Goal: Book appointment/travel/reservation

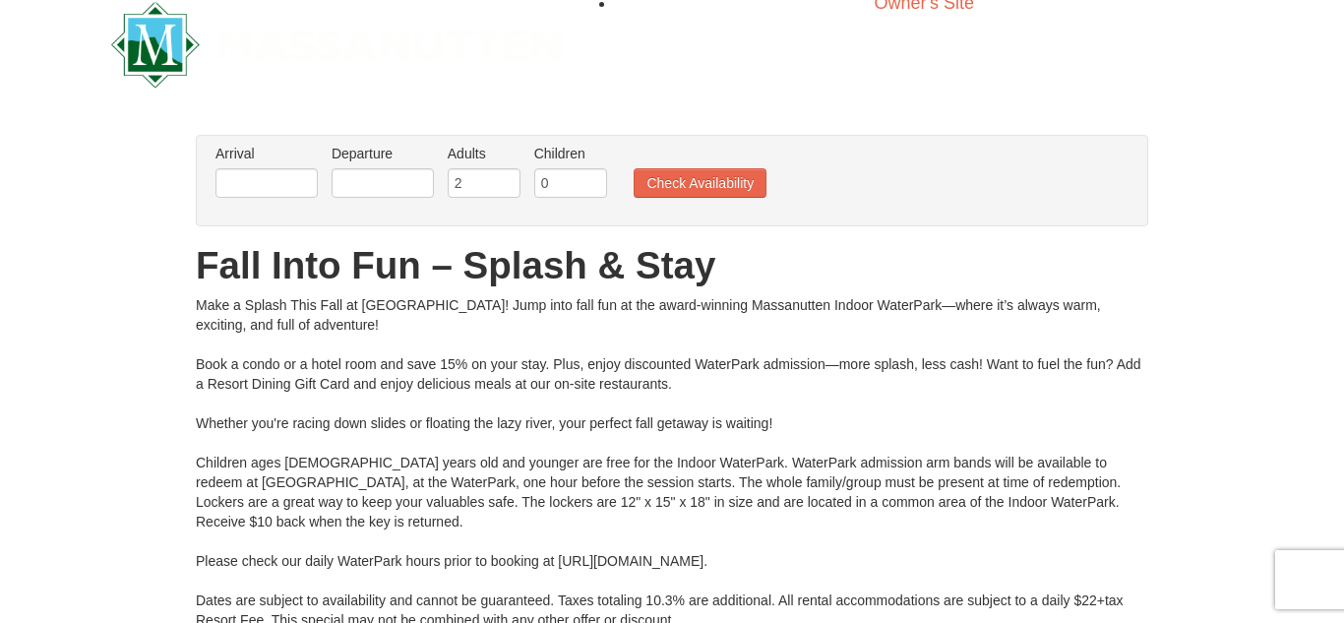
scroll to position [34, 0]
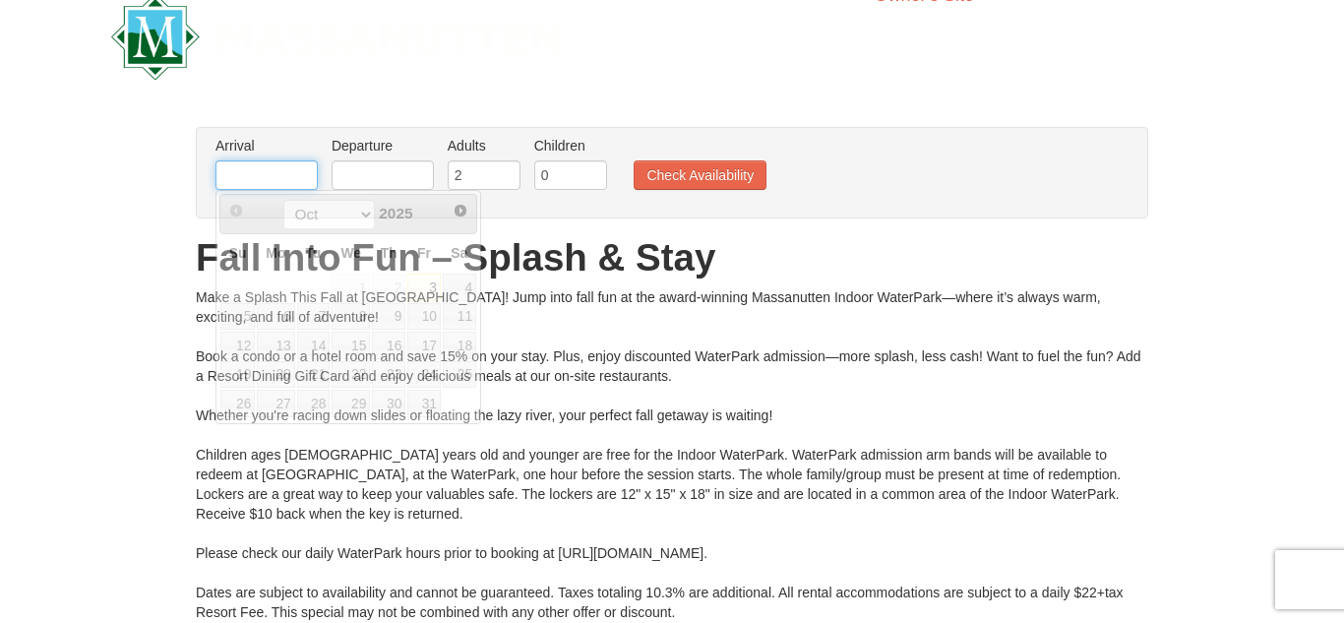
click at [278, 176] on input "text" at bounding box center [266, 175] width 102 height 30
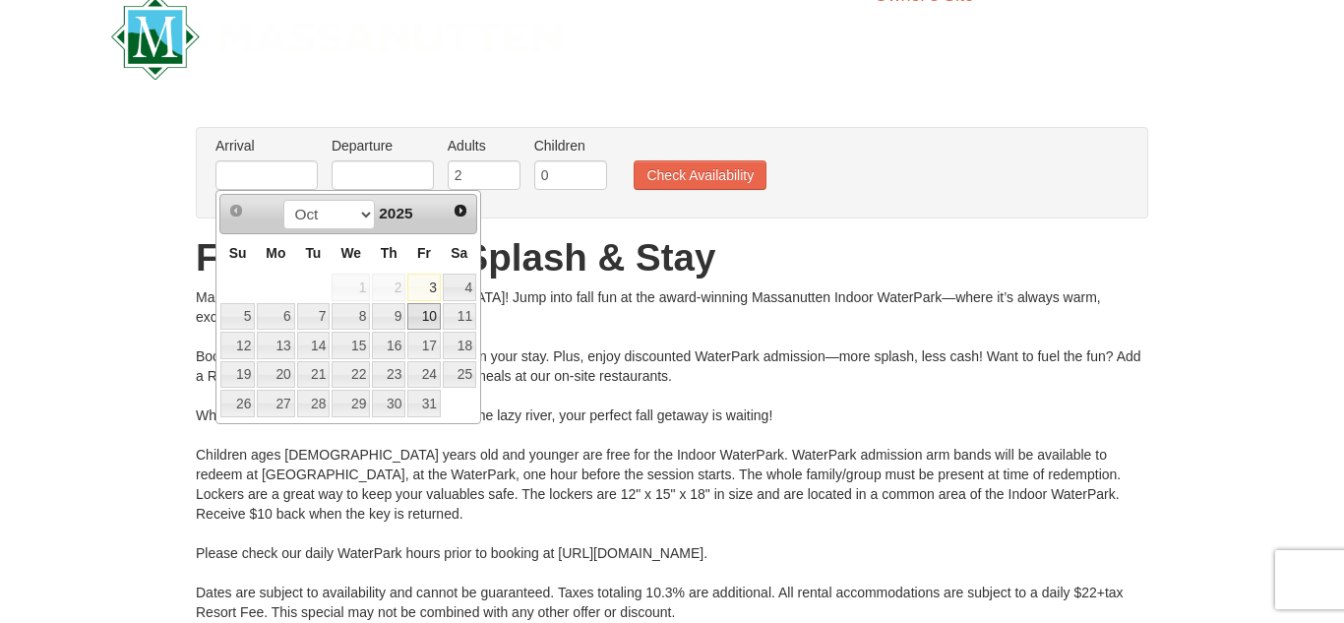
click at [423, 320] on link "10" at bounding box center [423, 317] width 33 height 28
type input "[DATE]"
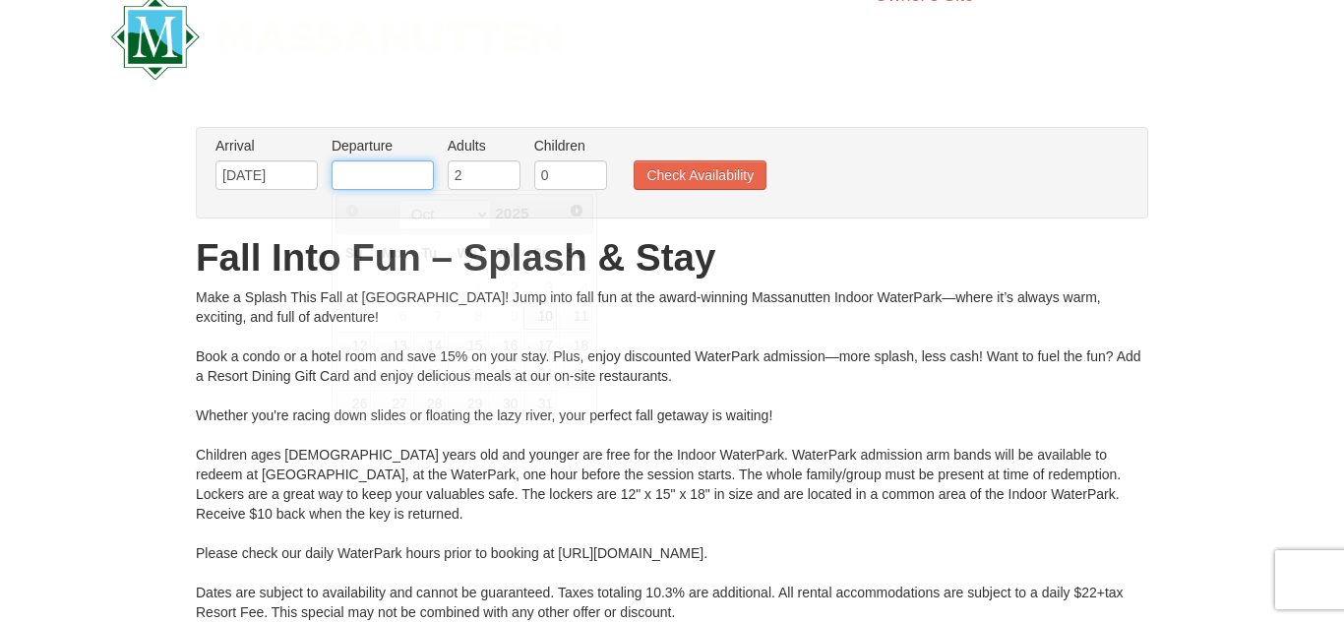
click at [394, 178] on input "text" at bounding box center [383, 175] width 102 height 30
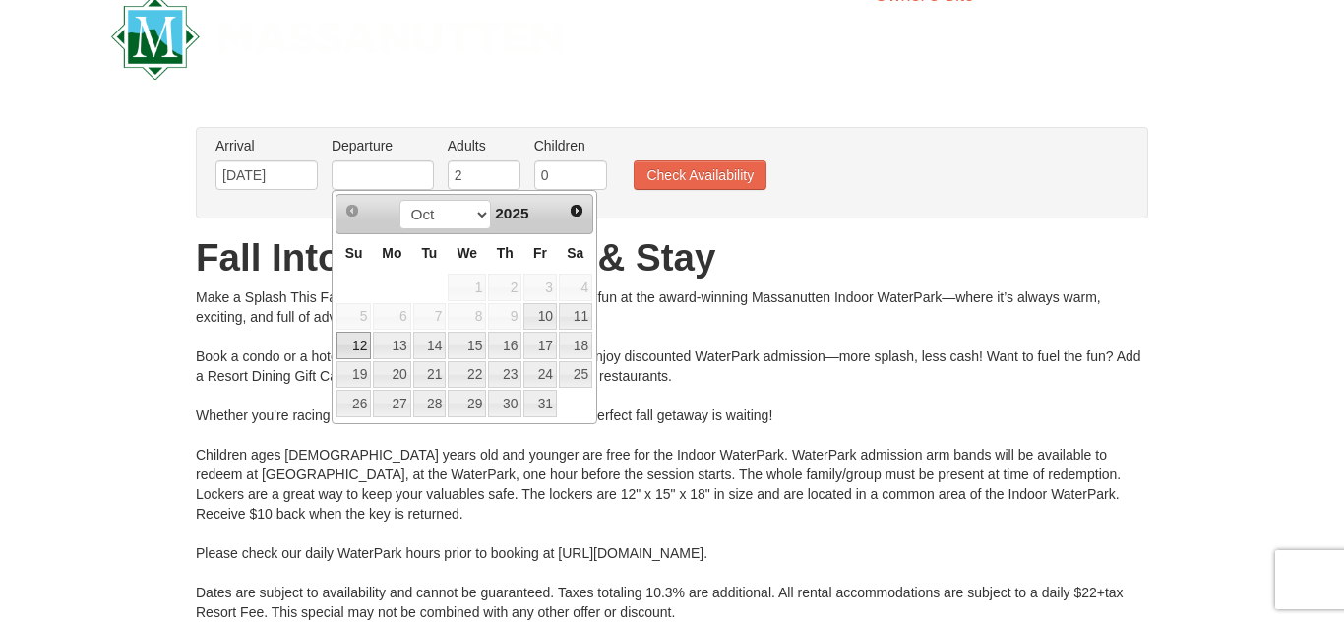
click at [346, 341] on link "12" at bounding box center [353, 346] width 34 height 28
type input "[DATE]"
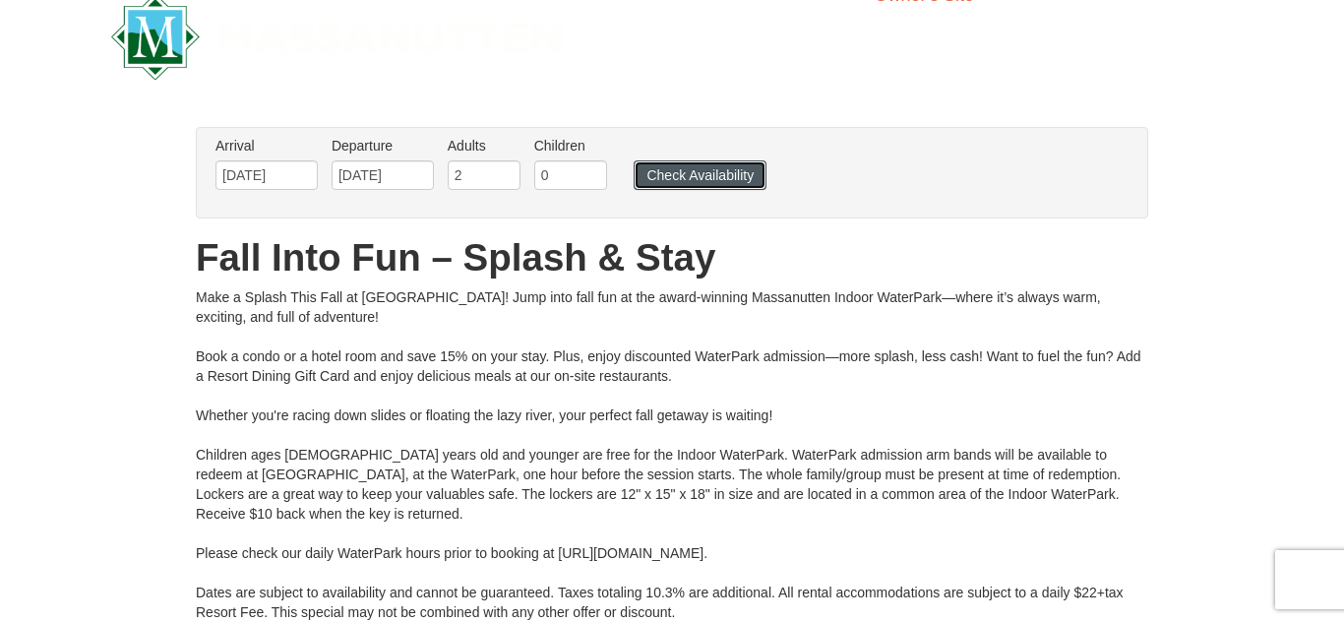
click at [728, 176] on button "Check Availability" at bounding box center [700, 175] width 133 height 30
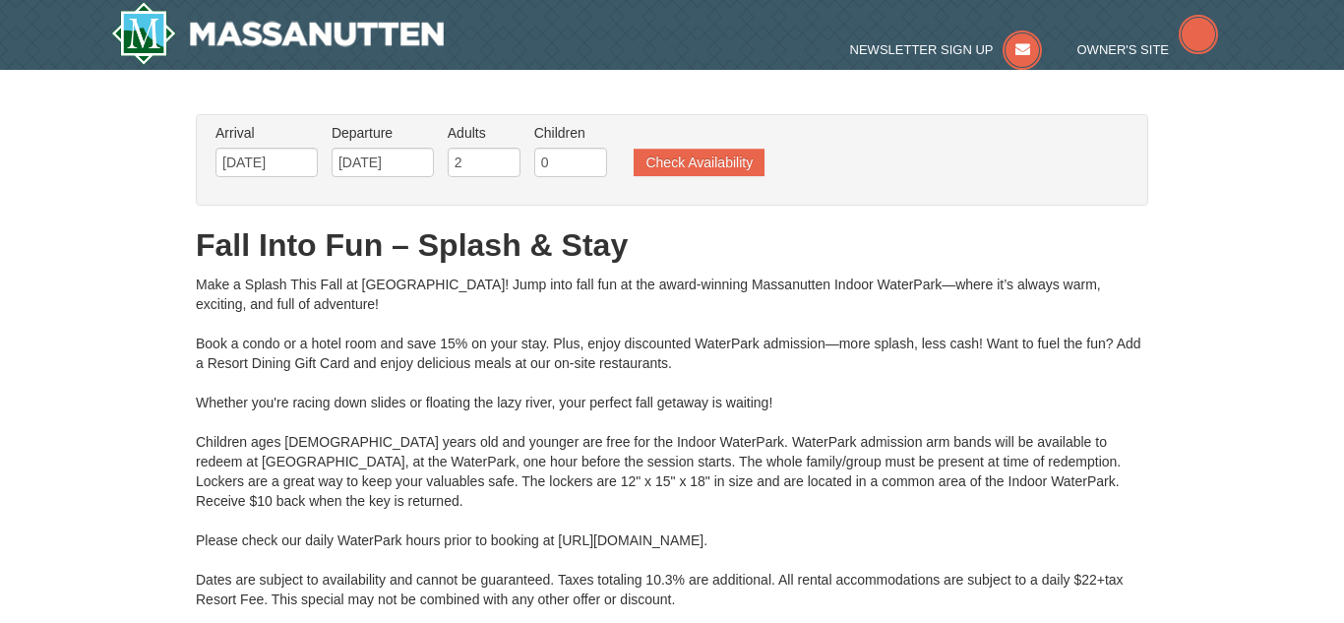
type input "10/11/2025"
type input "[DATE]"
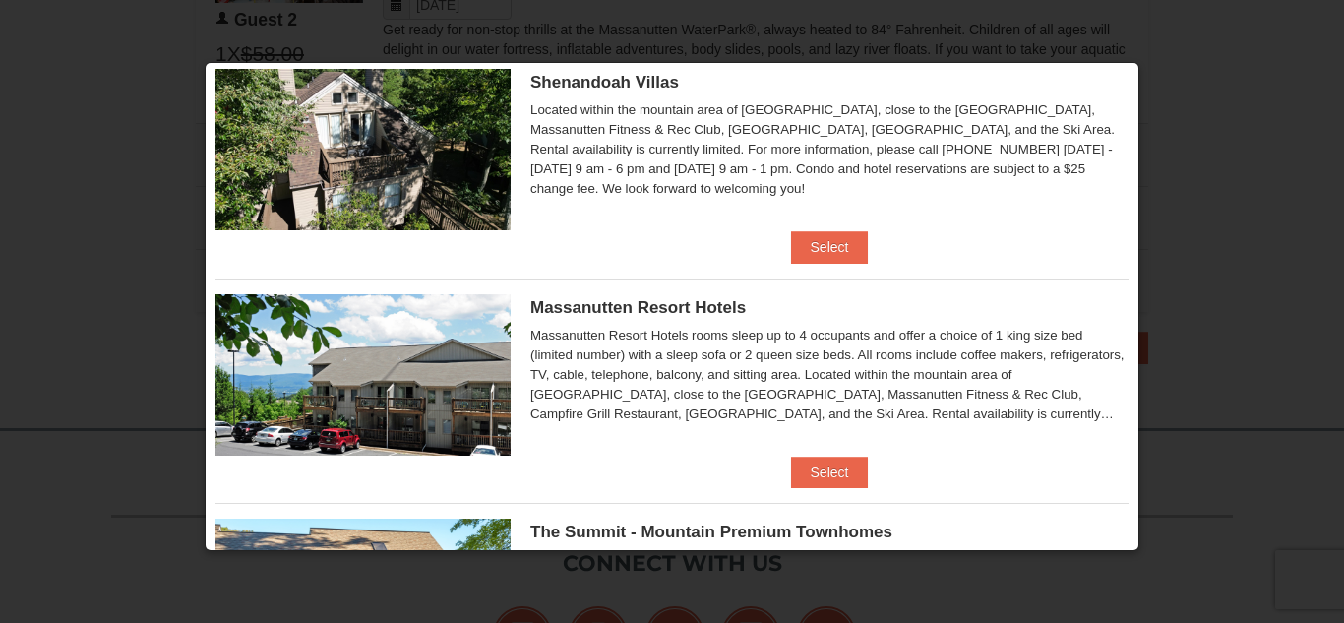
scroll to position [497, 0]
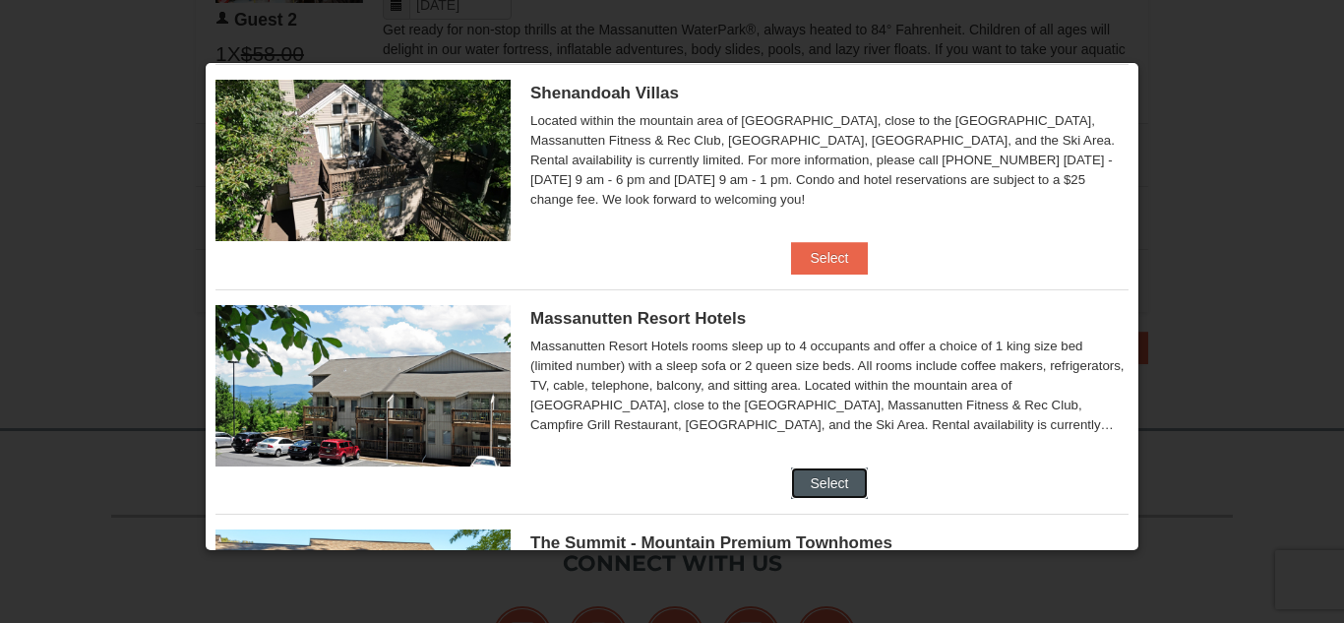
click at [841, 489] on button "Select" at bounding box center [830, 482] width 78 height 31
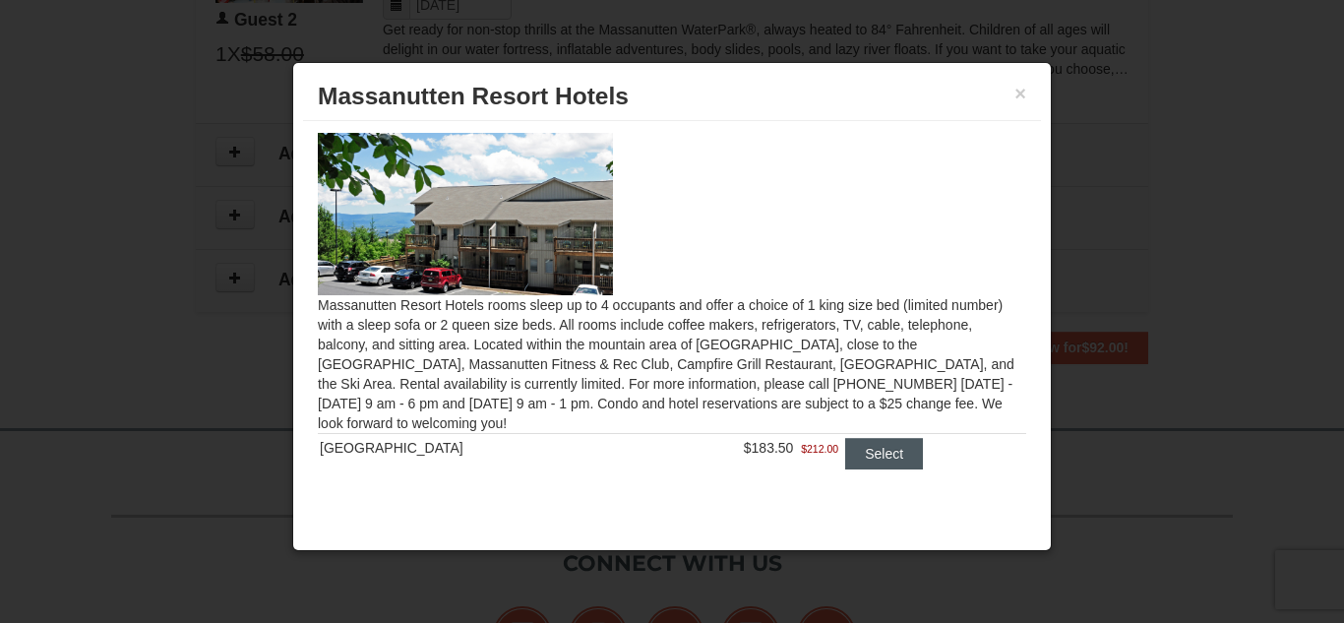
scroll to position [4, 0]
click at [861, 453] on button "Select" at bounding box center [884, 452] width 78 height 31
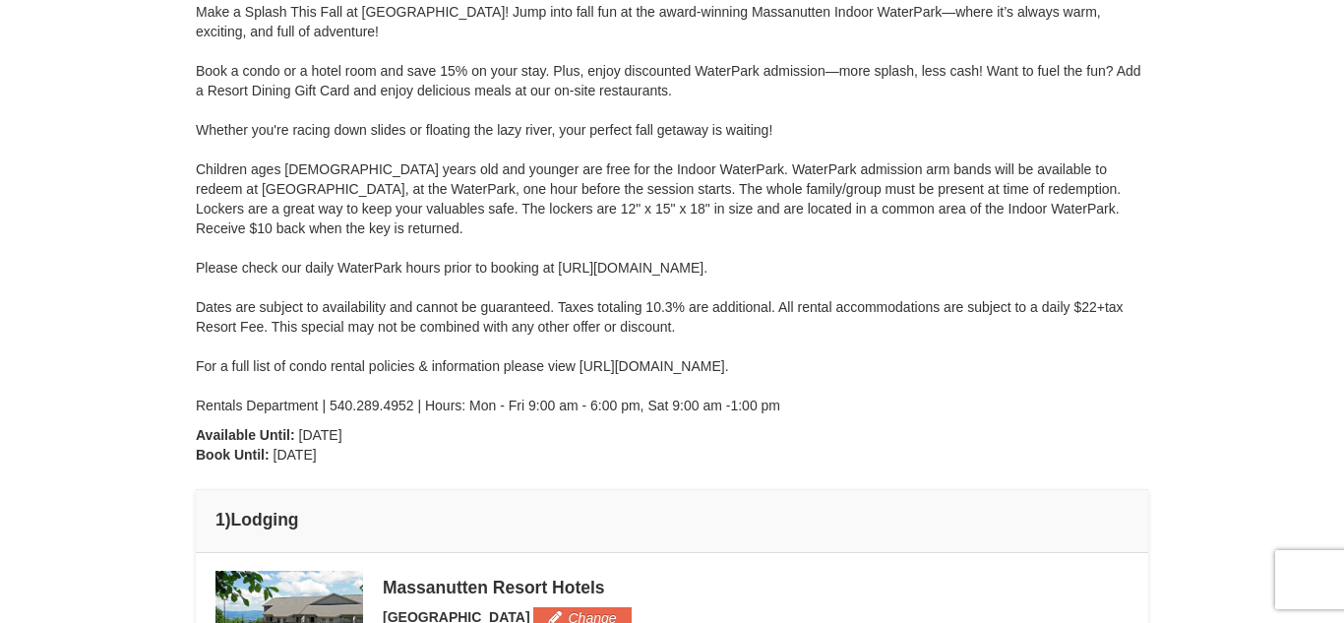
scroll to position [242, 0]
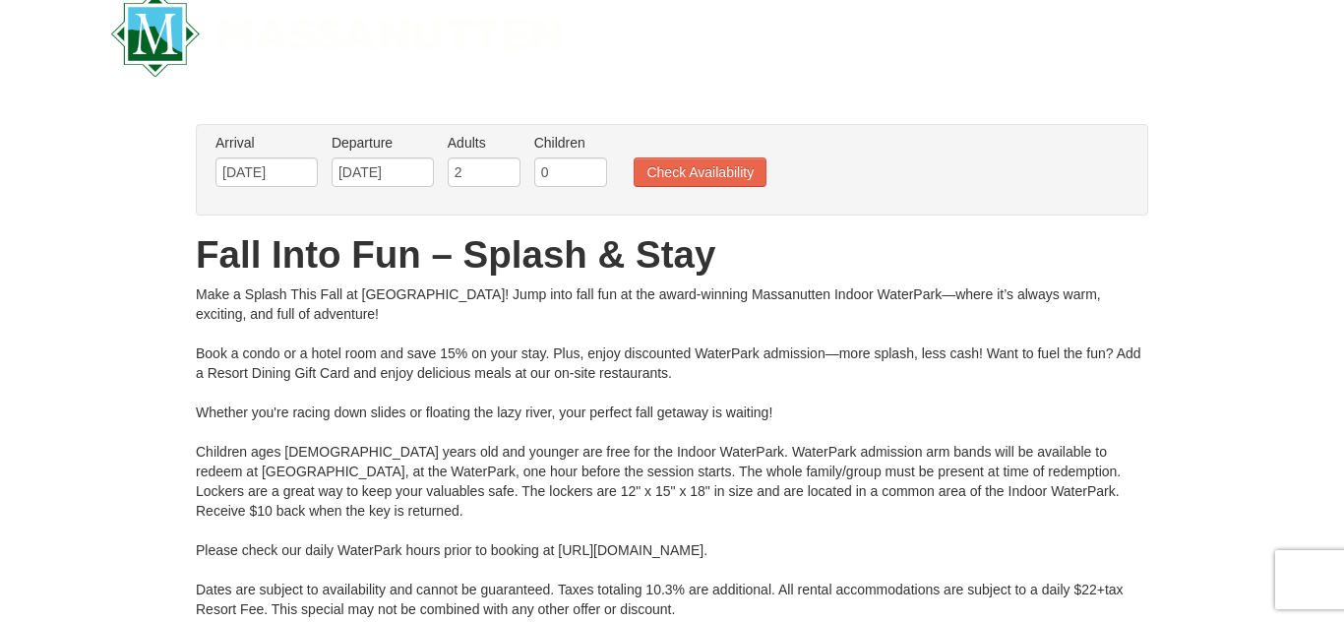
scroll to position [38, 0]
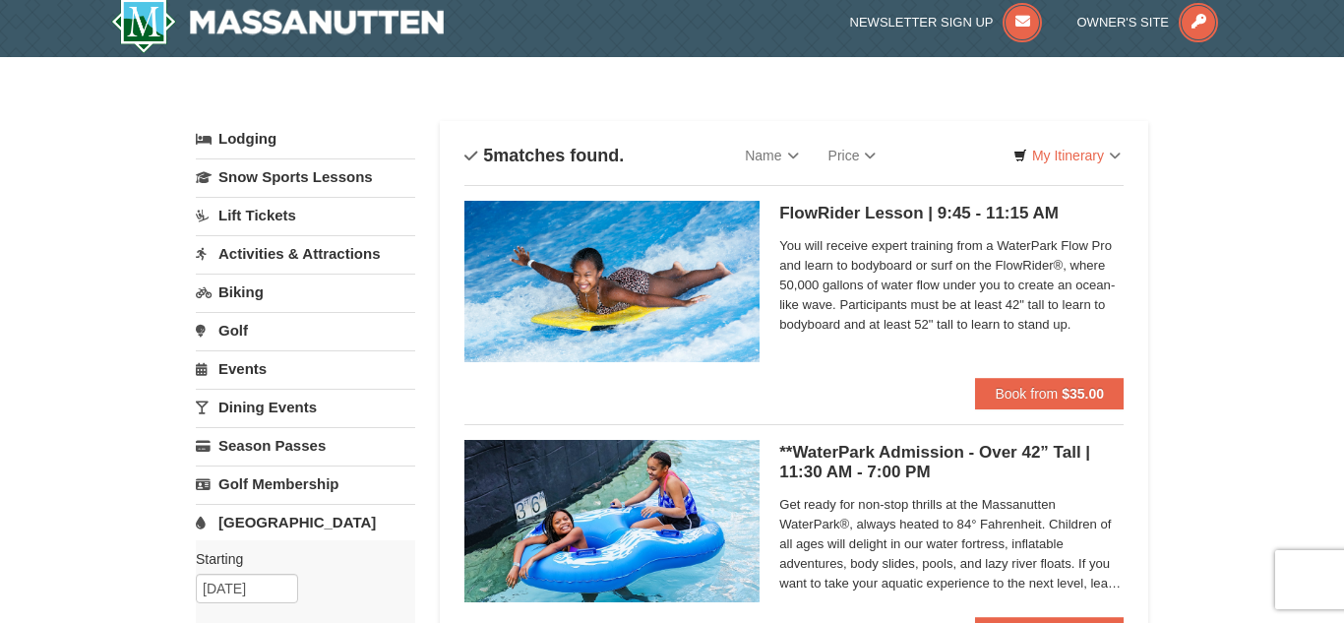
scroll to position [18, 0]
